Goal: Find specific page/section: Find specific page/section

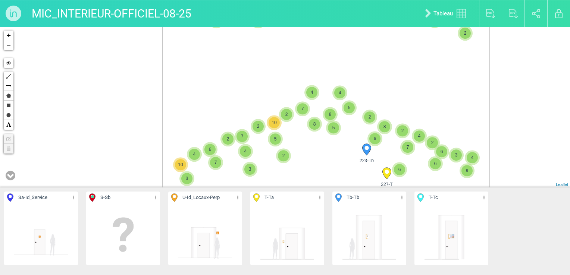
drag, startPoint x: 222, startPoint y: 165, endPoint x: 271, endPoint y: 75, distance: 102.7
click at [267, 83] on div "223-Tb 363-T 354-T 42-Sa 3 2 2 362-T 70-Sa 2 2 3 2" at bounding box center [285, 107] width 570 height 161
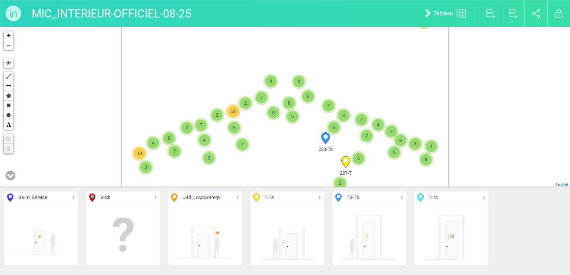
click at [241, 197] on p "U - Id_Locaux-Perp" at bounding box center [205, 198] width 74 height 13
click at [238, 195] on icon at bounding box center [237, 198] width 5 height 9
click at [209, 234] on li "Aff. uniquement" at bounding box center [205, 236] width 74 height 12
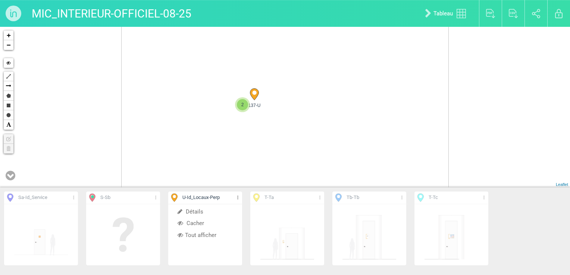
click at [258, 151] on div "58-U 67-U 71-U 72-U" at bounding box center [285, 107] width 570 height 161
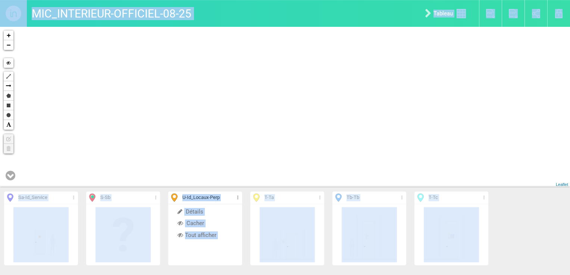
drag, startPoint x: 216, startPoint y: 39, endPoint x: 261, endPoint y: 137, distance: 107.8
click at [261, 137] on div "MIC_INTERIEUR-OFFICIEL-08-25 Tableau Exporter au format PDF Exporter au format …" at bounding box center [285, 137] width 570 height 275
drag, startPoint x: 261, startPoint y: 137, endPoint x: 257, endPoint y: 117, distance: 20.2
click at [257, 117] on div "+ − Hide Polyline Arrow Polygon Rectangle Circle Text Edit layers Delete layers…" at bounding box center [285, 107] width 570 height 161
click at [251, 111] on div "+ − Hide Polyline Arrow Polygon Rectangle Circle Text Edit layers Delete layers…" at bounding box center [285, 107] width 570 height 161
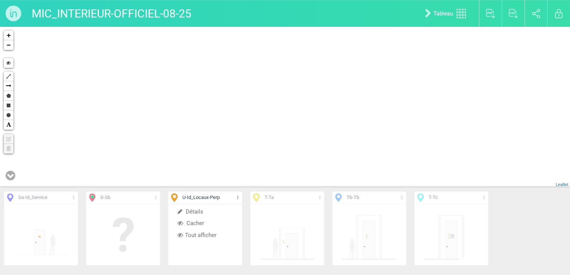
click at [257, 13] on div "MIC_INTERIEUR-OFFICIEL-08-25 Tableau Exporter au format PDF Exporter au format …" at bounding box center [285, 13] width 570 height 27
click at [233, 116] on div "+ − Hide Polyline Arrow Polygon Rectangle Circle Text Edit layers Delete layers…" at bounding box center [285, 107] width 570 height 161
drag, startPoint x: 235, startPoint y: 120, endPoint x: 256, endPoint y: 207, distance: 88.6
click at [256, 207] on div "Sa - Id_Service Détails Afficher Tout afficher S - Sb Détails Afficher Tout aff…" at bounding box center [285, 151] width 570 height 248
drag, startPoint x: 227, startPoint y: 101, endPoint x: 252, endPoint y: 153, distance: 57.9
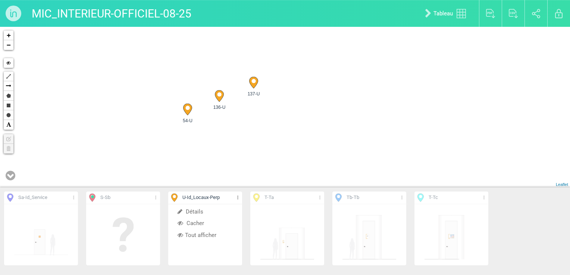
click at [252, 153] on div "137-U 136-U 54-U + − Hide Polyline Arrow Polygon Rectangle Circle Text Edit lay…" at bounding box center [285, 107] width 570 height 161
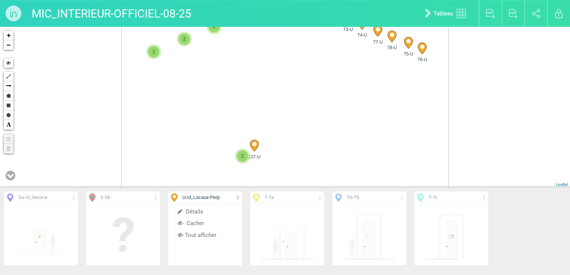
drag, startPoint x: 352, startPoint y: 132, endPoint x: 352, endPoint y: 164, distance: 31.3
click at [352, 164] on div "137-U 77-U 78-U 76-U" at bounding box center [285, 107] width 570 height 161
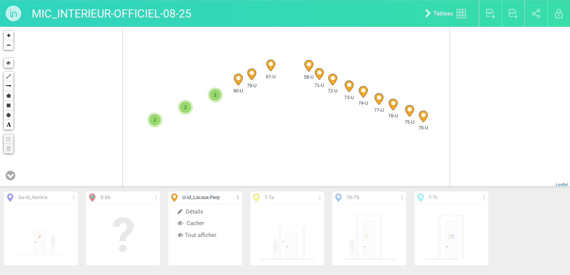
drag, startPoint x: 335, startPoint y: 113, endPoint x: 319, endPoint y: 140, distance: 31.1
click at [336, 172] on div "137-U 77-U 78-U 76-U" at bounding box center [285, 107] width 570 height 161
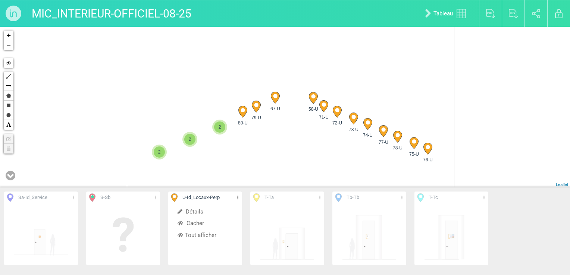
click at [313, 148] on div "137-U 77-U 78-U 76-U" at bounding box center [285, 107] width 570 height 161
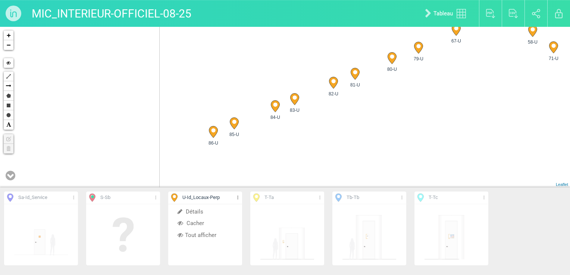
drag, startPoint x: 207, startPoint y: 145, endPoint x: 366, endPoint y: 110, distance: 163.1
click at [371, 113] on div "77-U 78-U 76-U 75-U" at bounding box center [285, 107] width 570 height 161
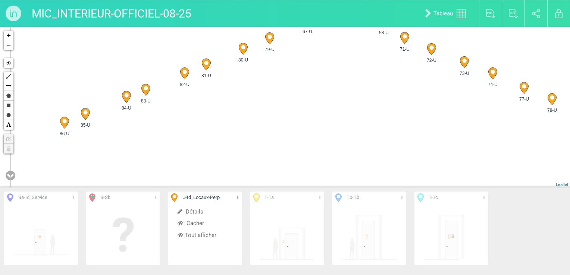
drag, startPoint x: 166, startPoint y: 129, endPoint x: 166, endPoint y: 125, distance: 4.1
click at [166, 126] on div "77-U 78-U 76-U 75-U" at bounding box center [285, 107] width 570 height 161
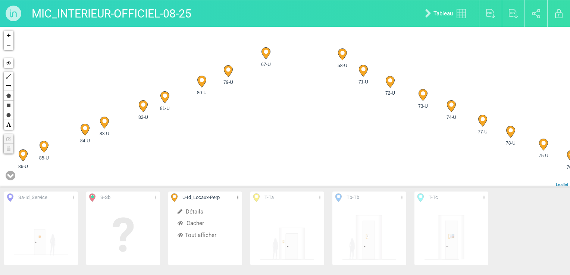
drag, startPoint x: 275, startPoint y: 109, endPoint x: 249, endPoint y: 135, distance: 36.9
click at [249, 135] on div "77-U 78-U 76-U 75-U" at bounding box center [285, 107] width 570 height 161
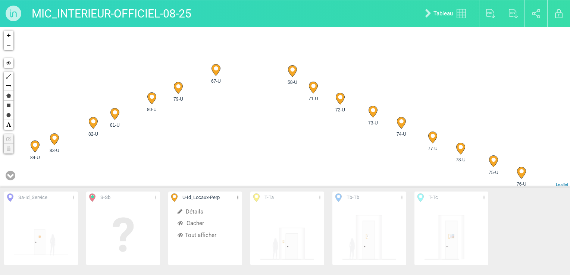
drag, startPoint x: 254, startPoint y: 124, endPoint x: 204, endPoint y: 142, distance: 53.4
click at [204, 142] on div "77-U 78-U 76-U 75-U" at bounding box center [285, 107] width 570 height 161
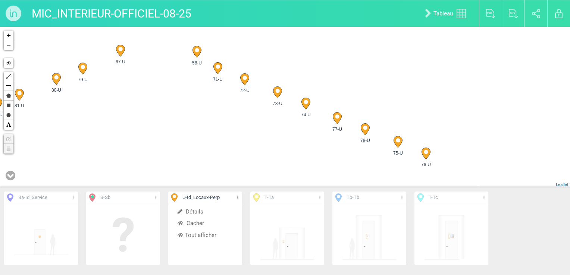
drag, startPoint x: 270, startPoint y: 114, endPoint x: 172, endPoint y: 95, distance: 100.4
click at [172, 94] on div "77-U 78-U 76-U 75-U" at bounding box center [285, 107] width 570 height 161
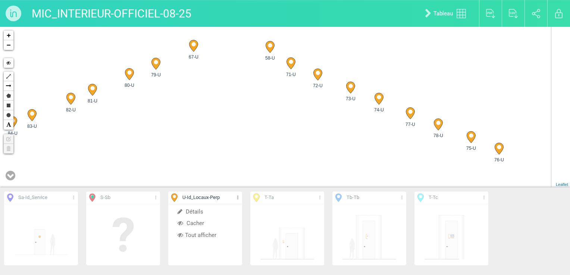
drag, startPoint x: 270, startPoint y: 110, endPoint x: 232, endPoint y: 96, distance: 40.3
click at [233, 98] on div "77-U 78-U 76-U 75-U" at bounding box center [285, 107] width 570 height 161
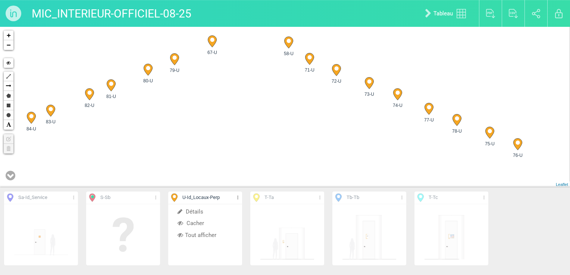
drag, startPoint x: 255, startPoint y: 102, endPoint x: 311, endPoint y: 154, distance: 76.5
click at [311, 154] on div "77-U 78-U 76-U 75-U" at bounding box center [285, 107] width 570 height 161
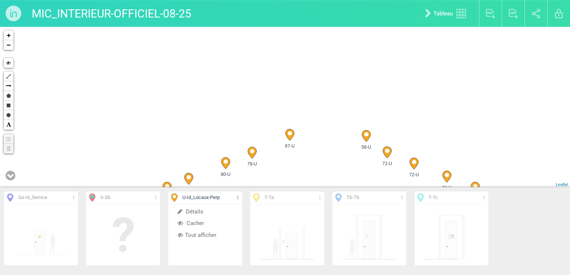
drag, startPoint x: 281, startPoint y: 108, endPoint x: 294, endPoint y: 142, distance: 36.7
click at [294, 142] on div "67-U" at bounding box center [289, 136] width 19 height 19
drag, startPoint x: 306, startPoint y: 100, endPoint x: 308, endPoint y: 104, distance: 4.0
click at [308, 104] on div "77-U 78-U 76-U 75-U" at bounding box center [285, 107] width 570 height 161
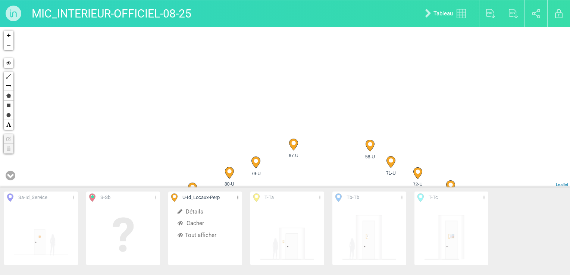
drag, startPoint x: 308, startPoint y: 82, endPoint x: 300, endPoint y: 152, distance: 70.2
click at [300, 152] on div "77-U 78-U 76-U 75-U" at bounding box center [285, 107] width 570 height 161
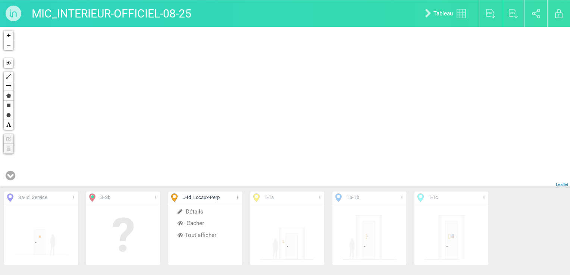
drag, startPoint x: 301, startPoint y: 84, endPoint x: 305, endPoint y: 166, distance: 82.9
click at [305, 166] on div "77-U 78-U 76-U 75-U" at bounding box center [285, 107] width 570 height 161
drag, startPoint x: 362, startPoint y: 92, endPoint x: 306, endPoint y: 191, distance: 113.9
click at [306, 191] on div "Sa - Id_Service Détails Afficher Tout afficher S - Sb Détails Afficher Tout aff…" at bounding box center [285, 151] width 570 height 248
drag, startPoint x: 292, startPoint y: 132, endPoint x: 230, endPoint y: 108, distance: 65.9
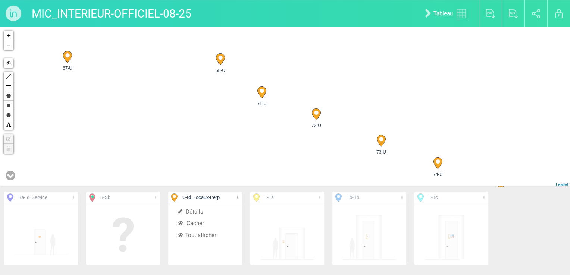
click at [230, 108] on div "67-U 58-U 77-U 78-U" at bounding box center [285, 107] width 570 height 161
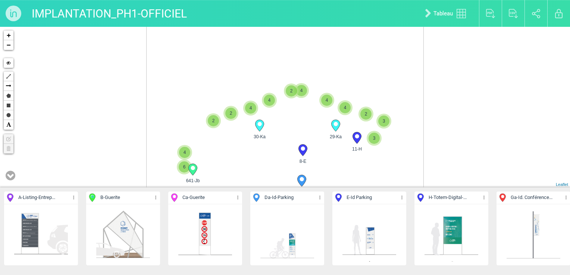
click at [426, 97] on div "641-Jb 8-E 7-Da 30-Ka 5" at bounding box center [285, 107] width 570 height 161
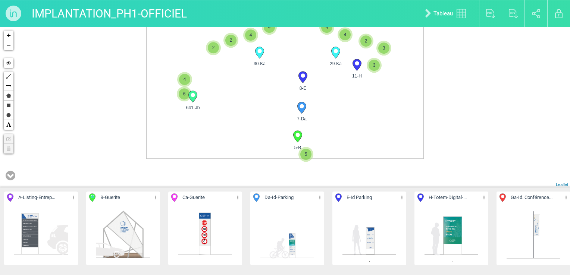
drag, startPoint x: 272, startPoint y: 155, endPoint x: 271, endPoint y: 77, distance: 78.3
click at [271, 77] on div "641-Jb 8-E 7-Da 30-Ka 5" at bounding box center [285, 107] width 570 height 161
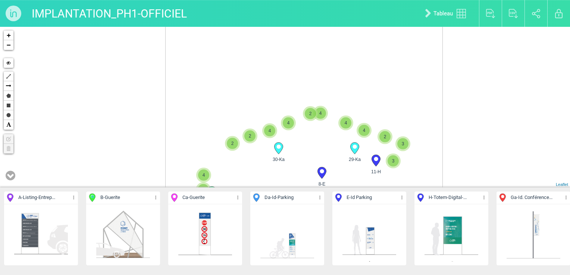
drag, startPoint x: 288, startPoint y: 124, endPoint x: 294, endPoint y: 172, distance: 48.5
click at [301, 182] on div "641-Jb 8-E 7-Da 30-Ka 5" at bounding box center [285, 107] width 570 height 161
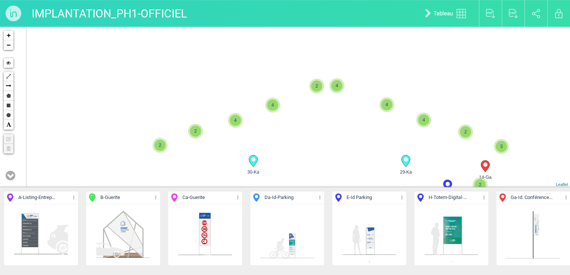
drag, startPoint x: 283, startPoint y: 157, endPoint x: 324, endPoint y: 140, distance: 44.3
click at [320, 143] on div "641-Jb 8-E 7-Da 30-Ka 4" at bounding box center [285, 107] width 570 height 161
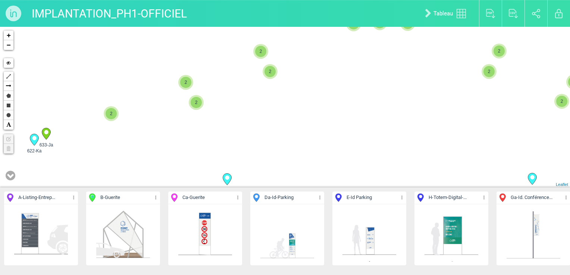
drag, startPoint x: 272, startPoint y: 132, endPoint x: 365, endPoint y: 135, distance: 94.0
click at [365, 139] on div "8-E 30-Ka 11-H 29-Ka" at bounding box center [285, 107] width 570 height 161
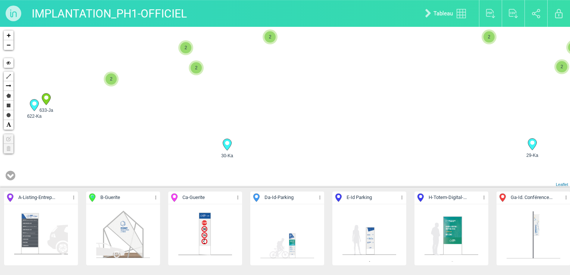
drag, startPoint x: 268, startPoint y: 125, endPoint x: 303, endPoint y: 87, distance: 51.2
click at [303, 87] on div "8-E 30-Ka 11-H 29-Ka" at bounding box center [285, 107] width 570 height 161
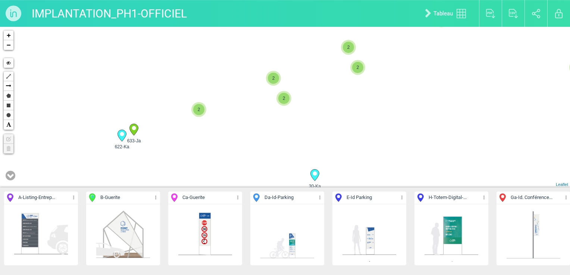
drag, startPoint x: 269, startPoint y: 102, endPoint x: 360, endPoint y: 127, distance: 94.4
click at [360, 127] on div "8-E 30-Ka 11-H 29-Ka" at bounding box center [285, 107] width 570 height 161
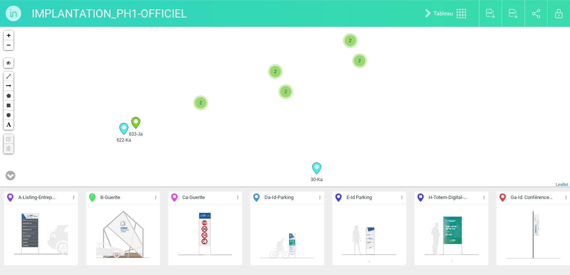
click at [13, 175] on icon at bounding box center [11, 175] width 10 height 11
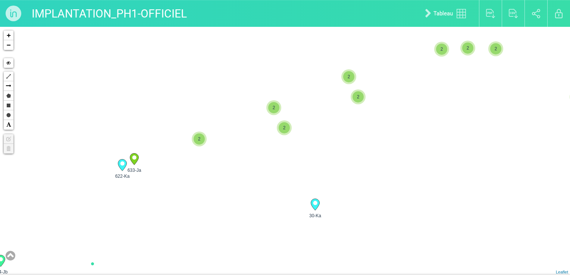
drag, startPoint x: 244, startPoint y: 166, endPoint x: 243, endPoint y: 179, distance: 13.8
click at [241, 195] on div "11-H 2 15-Gb 12-Ga 14-Ga" at bounding box center [285, 151] width 570 height 248
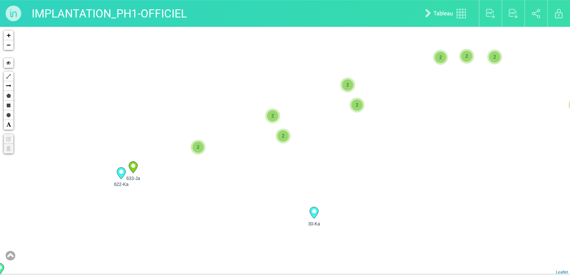
click at [276, 118] on span "2" at bounding box center [272, 115] width 11 height 11
click at [283, 142] on div "2" at bounding box center [283, 136] width 15 height 15
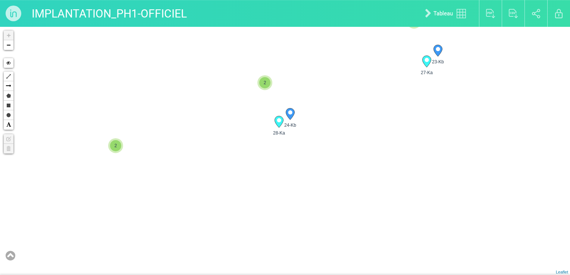
click at [264, 83] on span "2" at bounding box center [264, 82] width 11 height 11
click at [114, 147] on span "2" at bounding box center [115, 145] width 11 height 11
click at [236, 112] on div "11-H 622-Ka 30-Ka 29-Ka" at bounding box center [285, 151] width 570 height 248
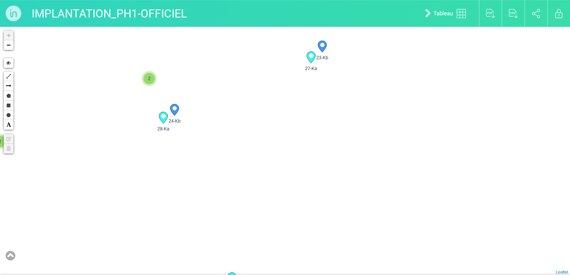
drag, startPoint x: 238, startPoint y: 127, endPoint x: 234, endPoint y: 180, distance: 52.7
click at [234, 180] on div "11-H 30-Ka 29-Ka 634-Jb" at bounding box center [285, 151] width 570 height 248
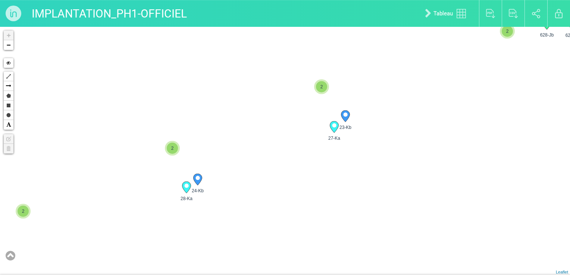
drag, startPoint x: 211, startPoint y: 116, endPoint x: 236, endPoint y: 189, distance: 76.5
click at [236, 190] on div "11-H 30-Ka 29-Ka 634-Jb" at bounding box center [285, 151] width 570 height 248
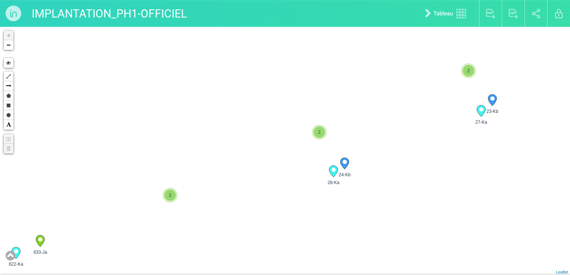
drag, startPoint x: 246, startPoint y: 157, endPoint x: 363, endPoint y: 128, distance: 120.0
click at [372, 129] on div "30-Ka 29-Ka 633-Ja 622-Ka 2 628-Jb 627-Jb 2 2 2 2" at bounding box center [285, 151] width 570 height 248
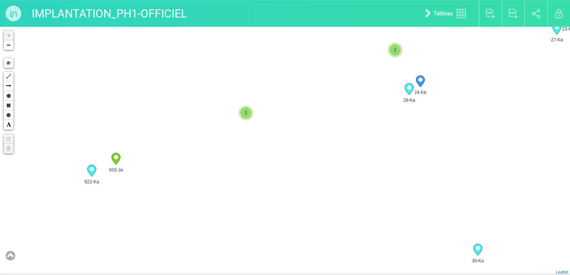
drag, startPoint x: 223, startPoint y: 193, endPoint x: 267, endPoint y: 148, distance: 63.0
click at [267, 148] on div "30-Ka 29-Ka 633-Ja 622-Ka 2 628-Jb 627-Jb 2 2 2 2" at bounding box center [285, 151] width 570 height 248
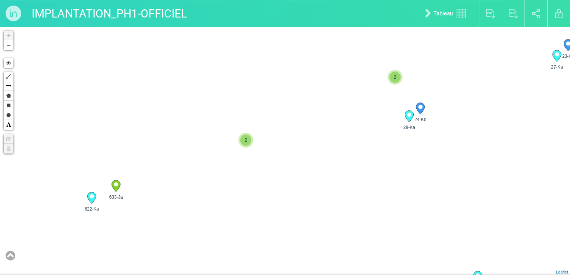
click at [248, 141] on span "2" at bounding box center [245, 140] width 11 height 11
